Goal: Transaction & Acquisition: Purchase product/service

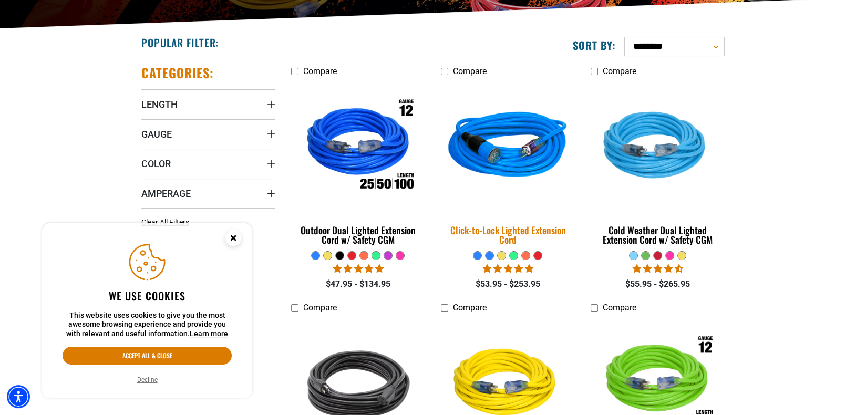
scroll to position [263, 0]
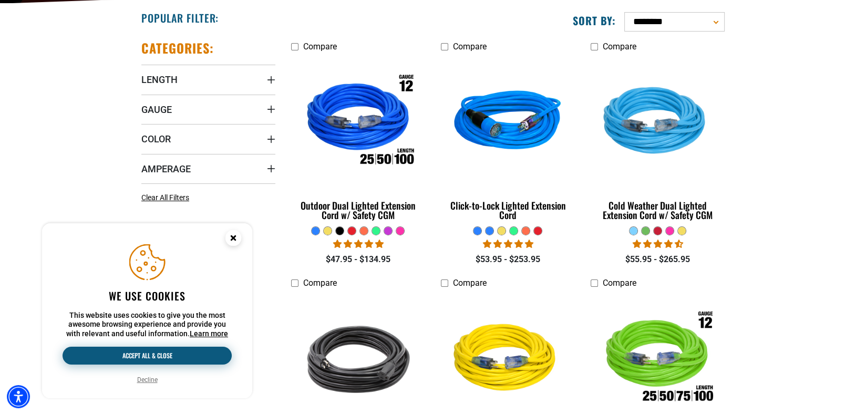
click at [148, 356] on button "Accept all & close" at bounding box center [147, 356] width 169 height 18
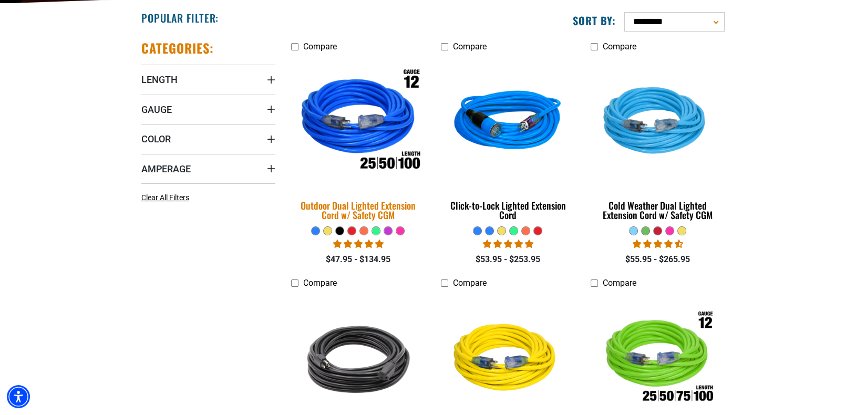
click at [367, 142] on img at bounding box center [358, 122] width 147 height 135
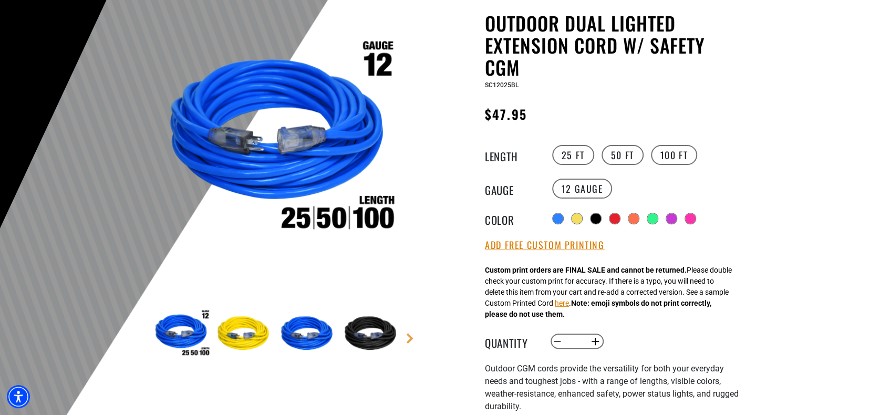
scroll to position [105, 0]
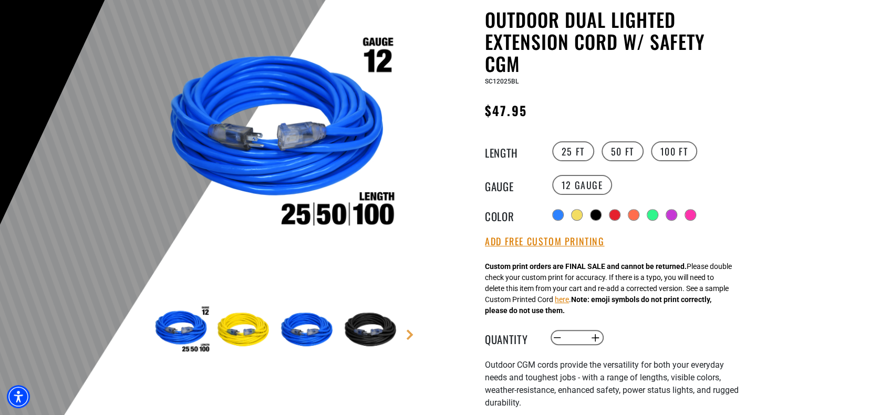
click at [281, 141] on img at bounding box center [278, 138] width 254 height 254
click at [626, 151] on label "50 FT" at bounding box center [623, 151] width 42 height 20
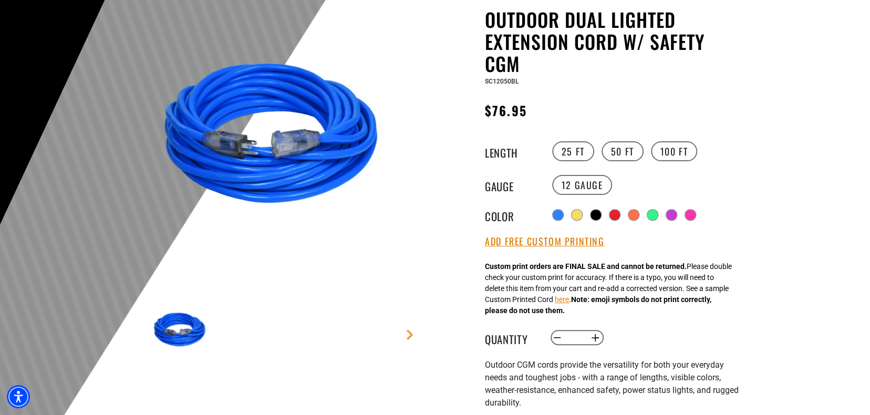
drag, startPoint x: 668, startPoint y: 147, endPoint x: 646, endPoint y: 152, distance: 22.6
click at [668, 148] on label "100 FT" at bounding box center [674, 151] width 47 height 20
click at [566, 148] on label "25 FT" at bounding box center [573, 151] width 42 height 20
